Goal: Find specific fact: Find specific fact

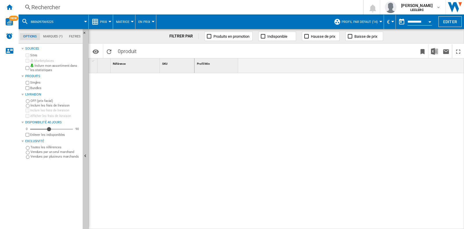
click at [74, 6] on div "Rechercher" at bounding box center [189, 7] width 317 height 8
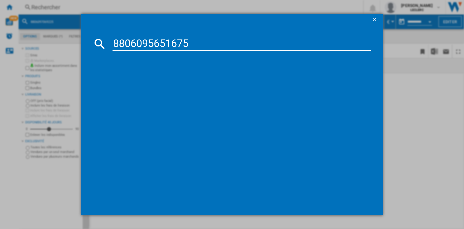
type input "8806095651675"
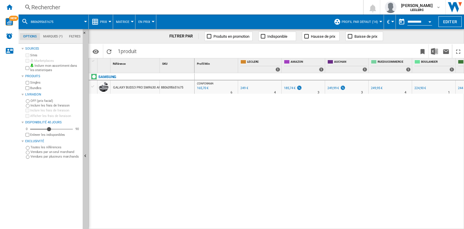
click at [204, 88] on div "165,70 €" at bounding box center [202, 88] width 12 height 6
click at [290, 89] on div "185,74 €" at bounding box center [290, 88] width 12 height 4
click at [334, 88] on div "249,99 €" at bounding box center [333, 88] width 12 height 4
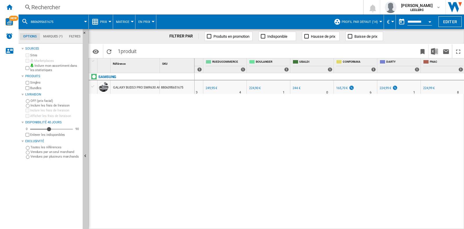
click at [428, 86] on div "224,99 €" at bounding box center [429, 88] width 12 height 4
click at [343, 88] on div "165,70 €" at bounding box center [342, 88] width 12 height 4
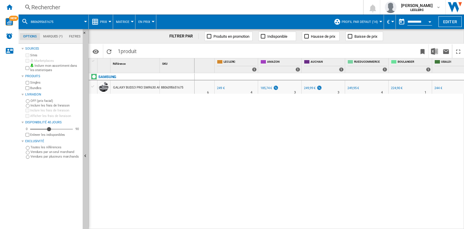
scroll to position [0, 25]
click at [262, 88] on div "185,74 €" at bounding box center [265, 88] width 12 height 4
click at [57, 5] on div "Rechercher" at bounding box center [189, 7] width 317 height 8
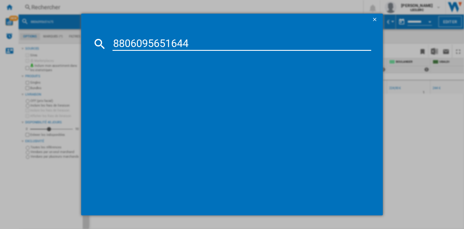
type input "8806095651644"
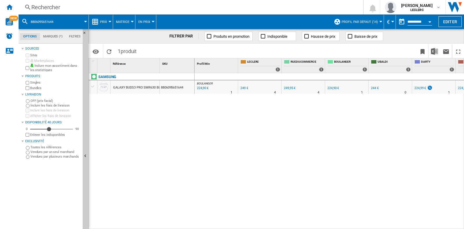
click at [204, 88] on div "224,90 €" at bounding box center [202, 88] width 12 height 6
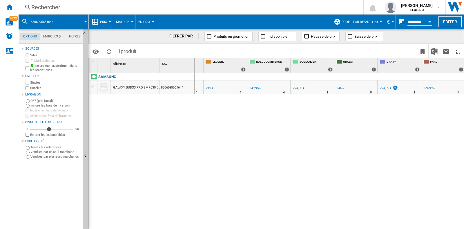
click at [385, 89] on div "224,99 €" at bounding box center [386, 88] width 12 height 4
click at [428, 87] on div "224,99 €" at bounding box center [429, 88] width 12 height 4
